Goal: Information Seeking & Learning: Learn about a topic

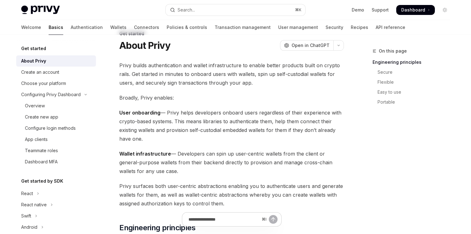
scroll to position [1, 0]
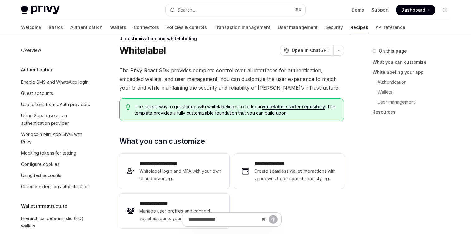
scroll to position [261, 0]
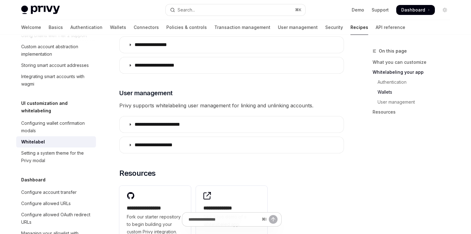
type textarea "*"
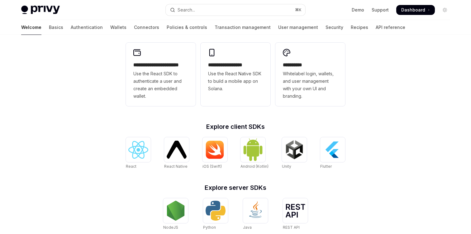
scroll to position [163, 0]
